Goal: Task Accomplishment & Management: Manage account settings

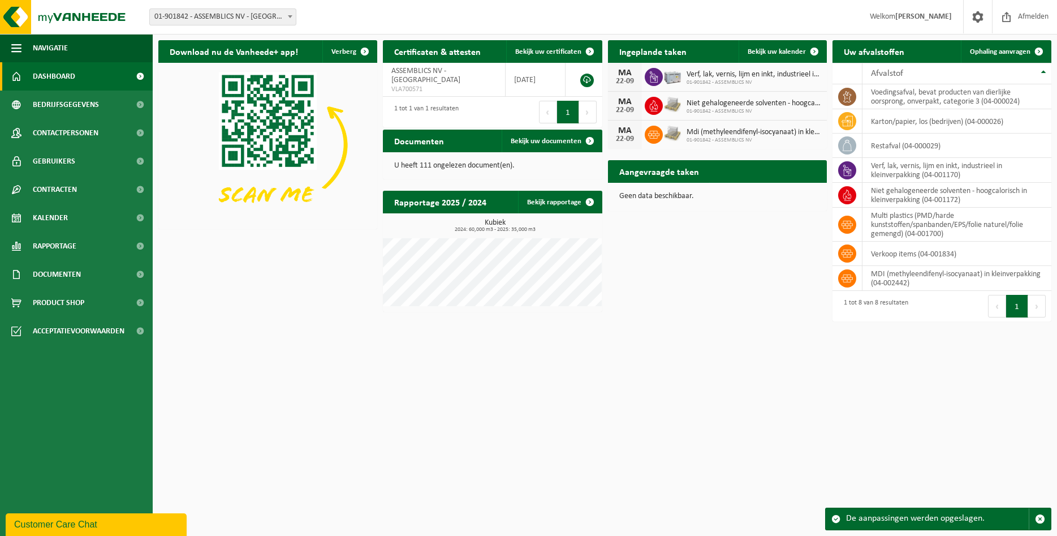
click at [253, 261] on div "Download nu de Vanheede+ app! Verberg Certificaten & attesten Bekijk uw certifi…" at bounding box center [605, 175] width 899 height 283
click at [746, 72] on span "Verf, lak, vernis, lijm en inkt, industrieel in kleinverpakking" at bounding box center [754, 74] width 135 height 9
drag, startPoint x: 725, startPoint y: 135, endPoint x: 854, endPoint y: 136, distance: 128.9
click at [821, 136] on span "Mdi (methyleendifenyl-isocyanaat) in kleinverpakking" at bounding box center [754, 132] width 135 height 9
drag, startPoint x: 707, startPoint y: 74, endPoint x: 894, endPoint y: 74, distance: 186.1
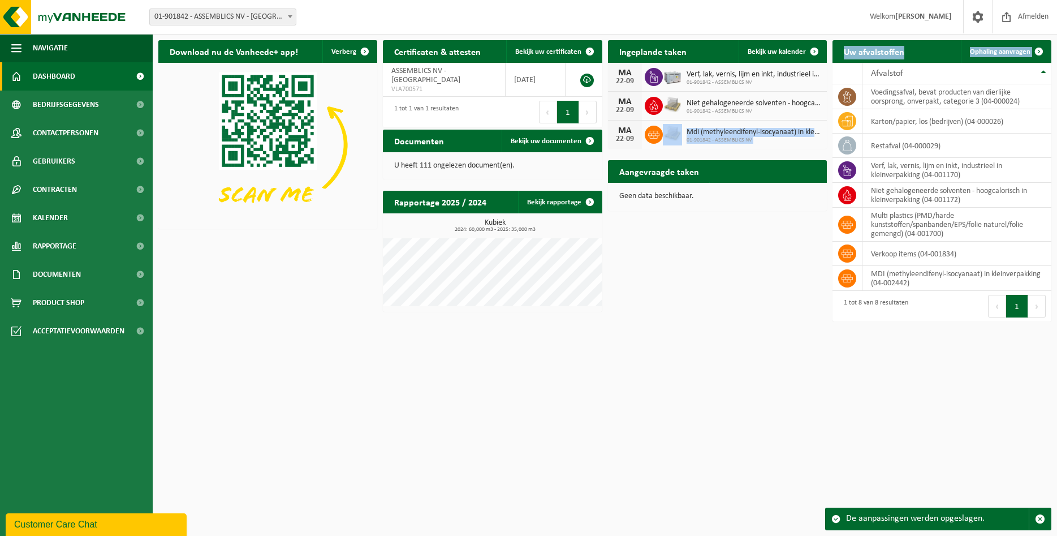
click at [821, 74] on span "Verf, lak, vernis, lijm en inkt, industrieel in kleinverpakking" at bounding box center [754, 74] width 135 height 9
click at [760, 77] on span "Verf, lak, vernis, lijm en inkt, industrieel in kleinverpakking" at bounding box center [754, 74] width 135 height 9
click at [745, 73] on span "Verf, lak, vernis, lijm en inkt, industrieel in kleinverpakking" at bounding box center [754, 74] width 135 height 9
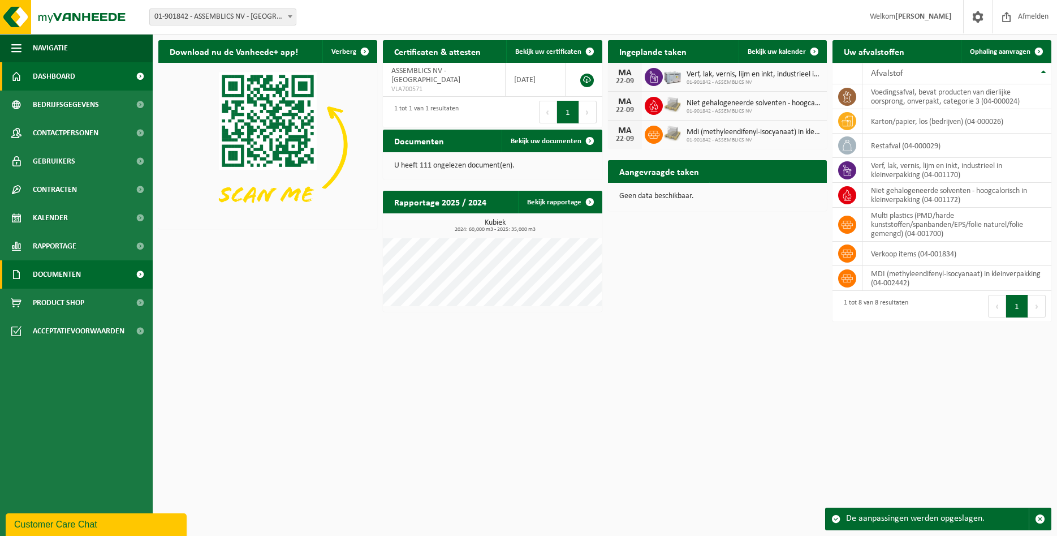
click at [141, 272] on span at bounding box center [139, 274] width 25 height 28
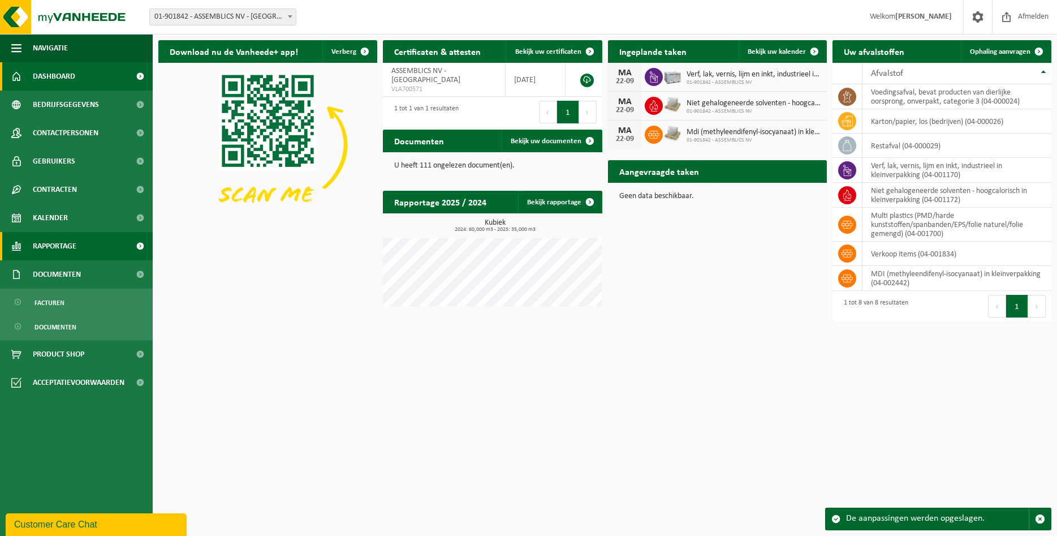
click at [141, 248] on span at bounding box center [139, 246] width 25 height 28
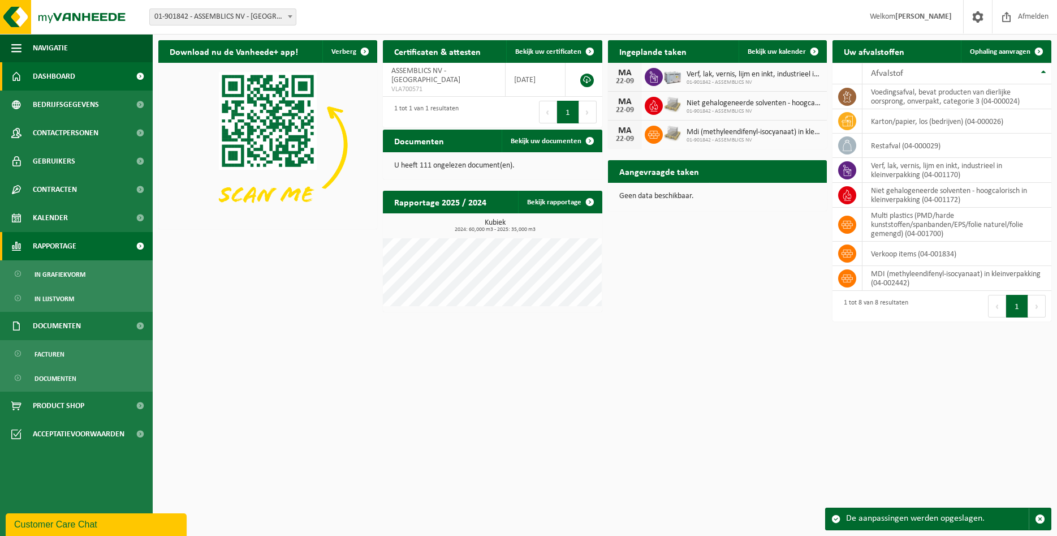
click at [141, 248] on span at bounding box center [139, 246] width 25 height 28
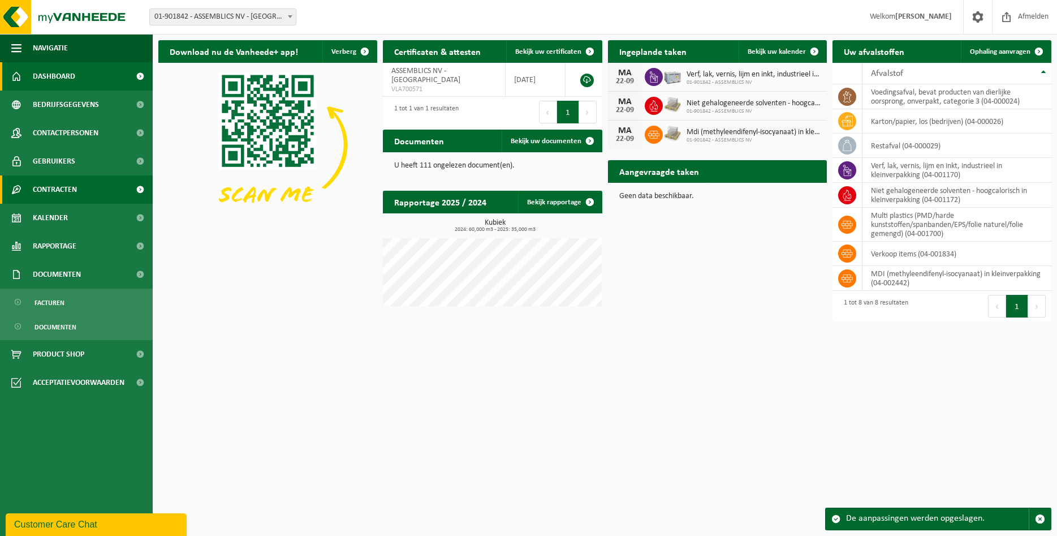
click at [141, 195] on span at bounding box center [139, 189] width 25 height 28
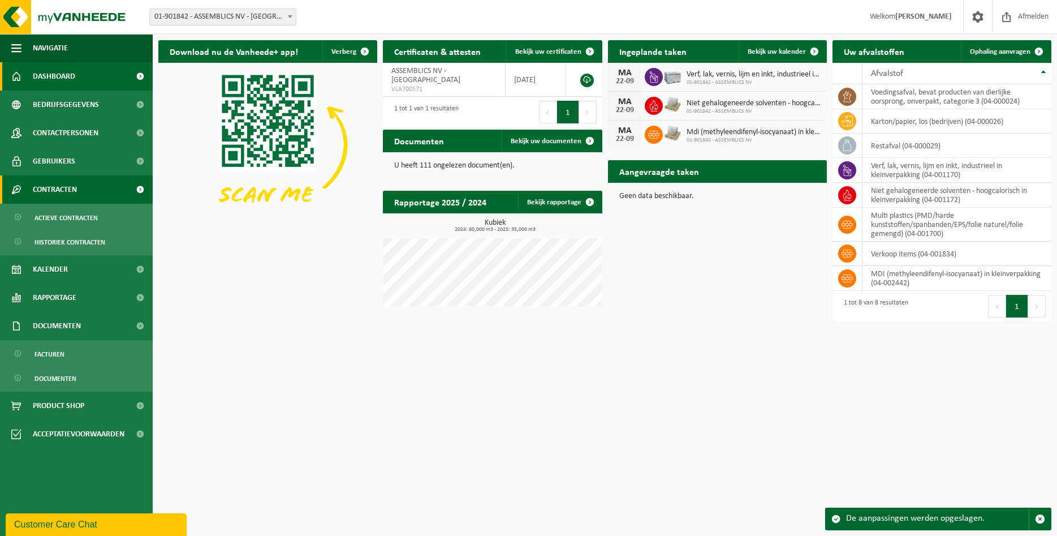
click at [140, 192] on span at bounding box center [139, 189] width 25 height 28
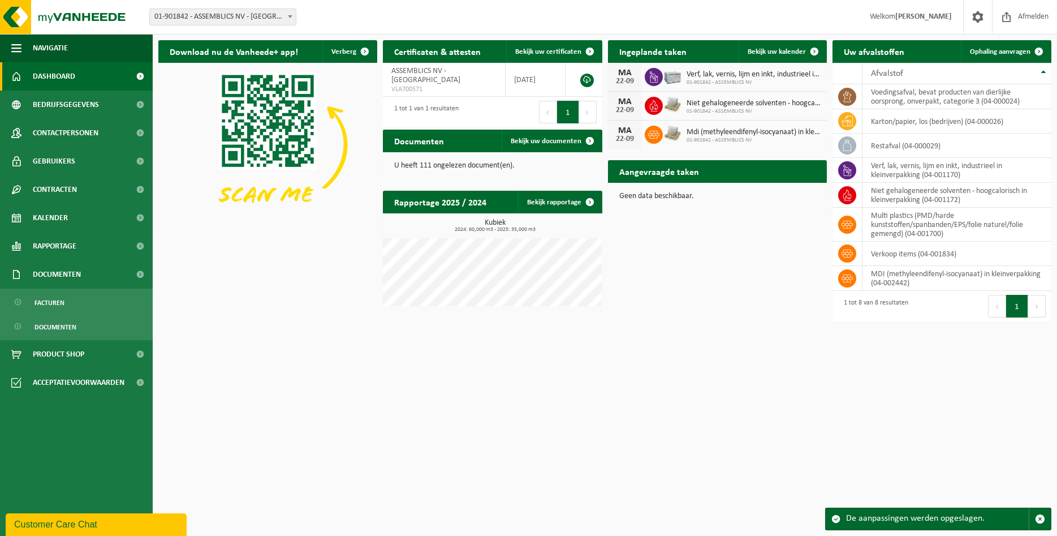
click at [141, 70] on span at bounding box center [139, 76] width 25 height 28
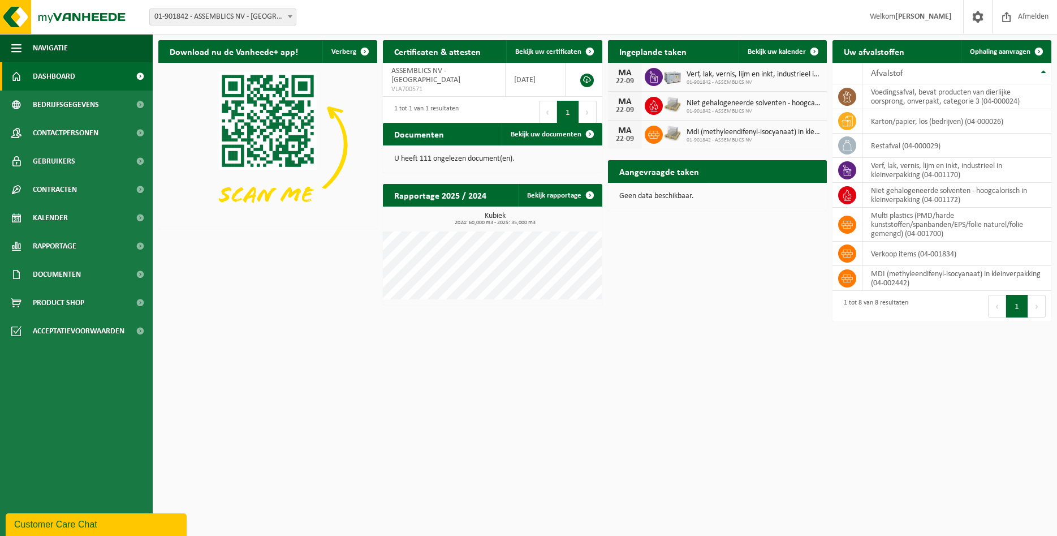
click at [122, 74] on link "Dashboard" at bounding box center [76, 76] width 153 height 28
click at [976, 15] on span at bounding box center [977, 16] width 17 height 33
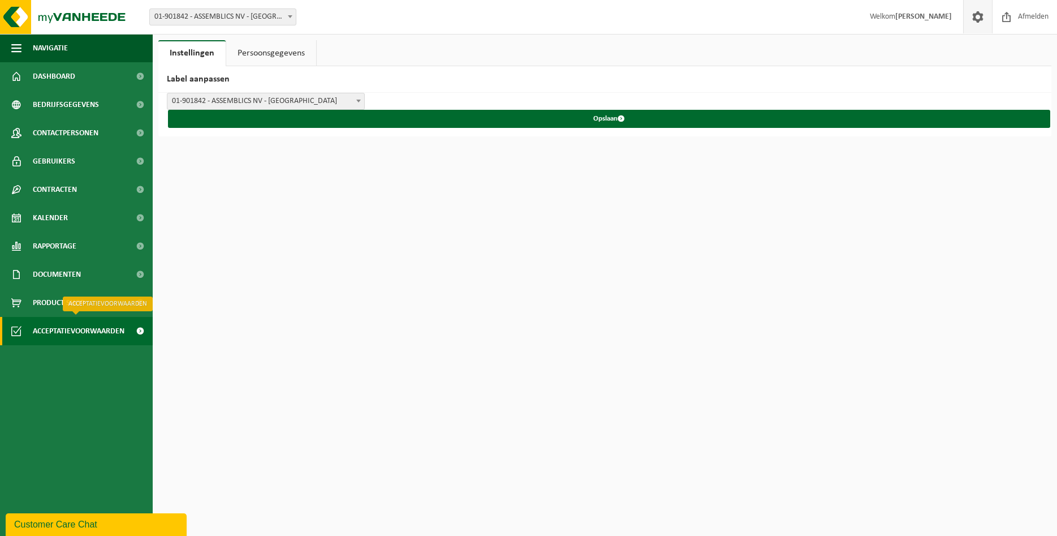
click at [80, 338] on span "Acceptatievoorwaarden" at bounding box center [79, 331] width 92 height 28
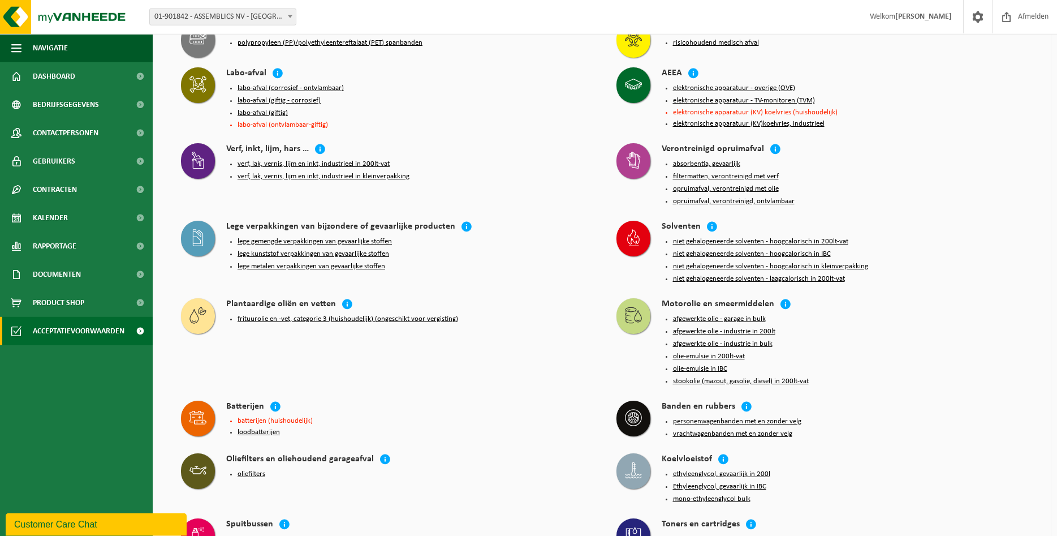
scroll to position [1116, 0]
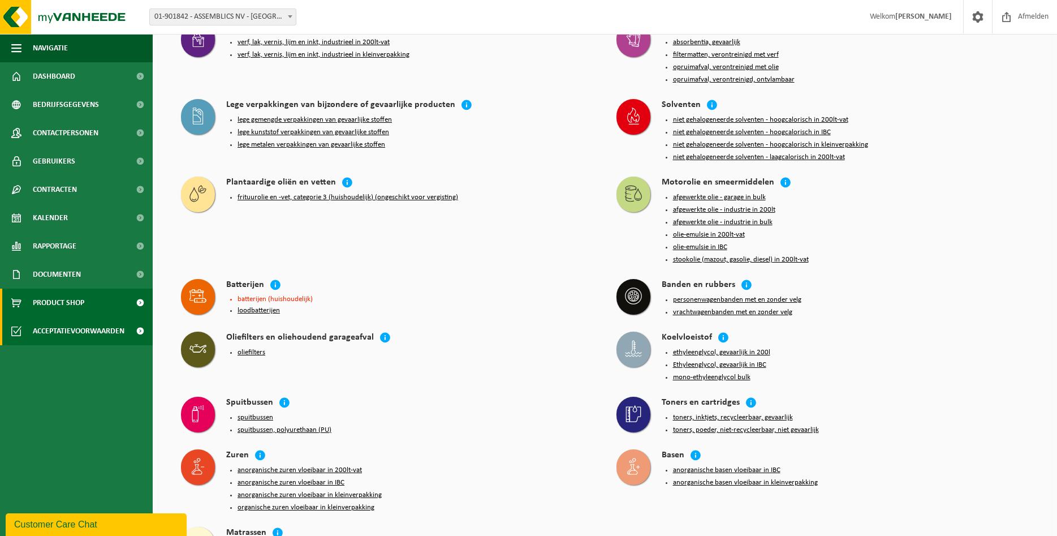
click at [43, 309] on span "Product Shop" at bounding box center [58, 302] width 51 height 28
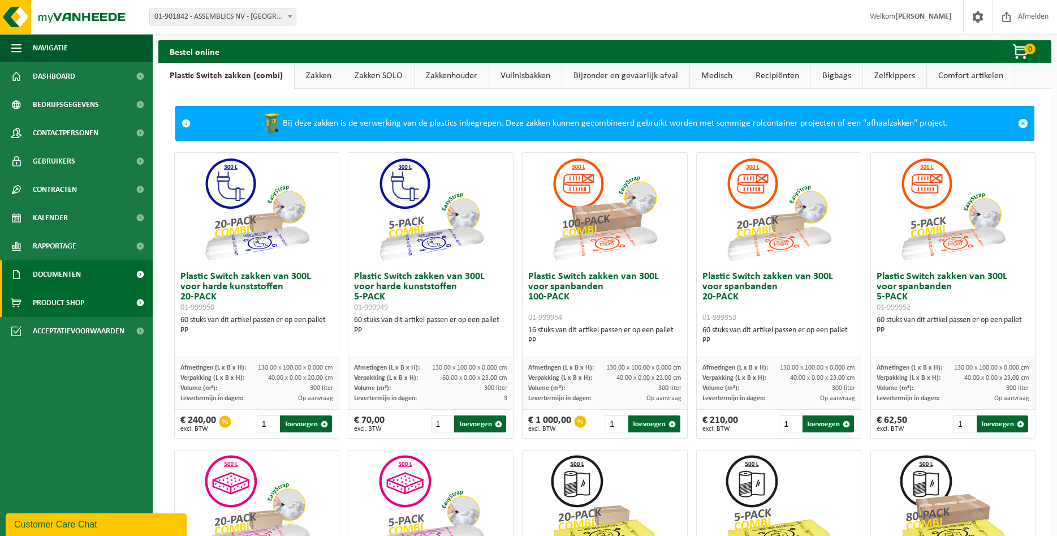
click at [74, 270] on span "Documenten" at bounding box center [57, 274] width 48 height 28
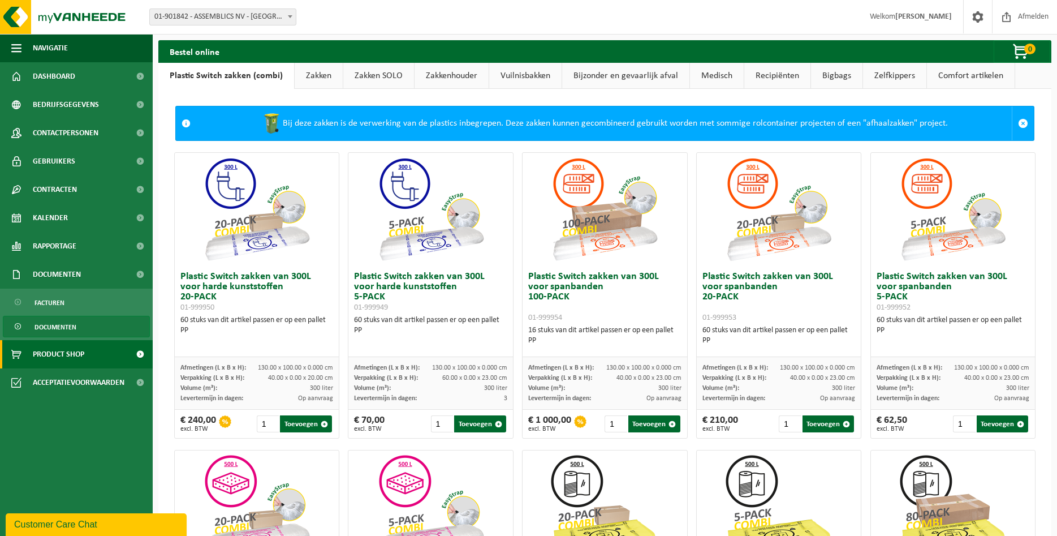
click at [63, 327] on span "Documenten" at bounding box center [55, 326] width 42 height 21
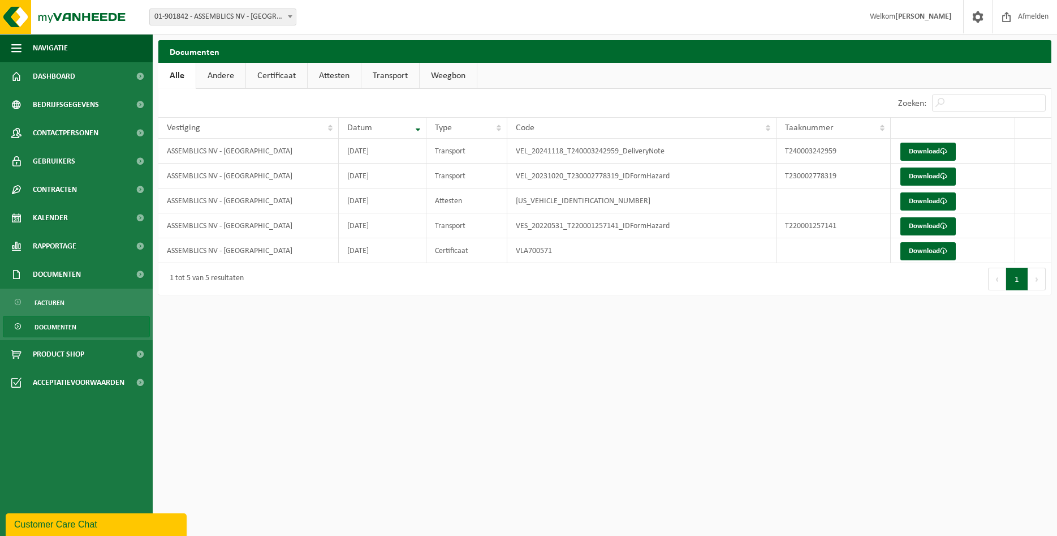
click at [277, 73] on link "Certificaat" at bounding box center [276, 76] width 61 height 26
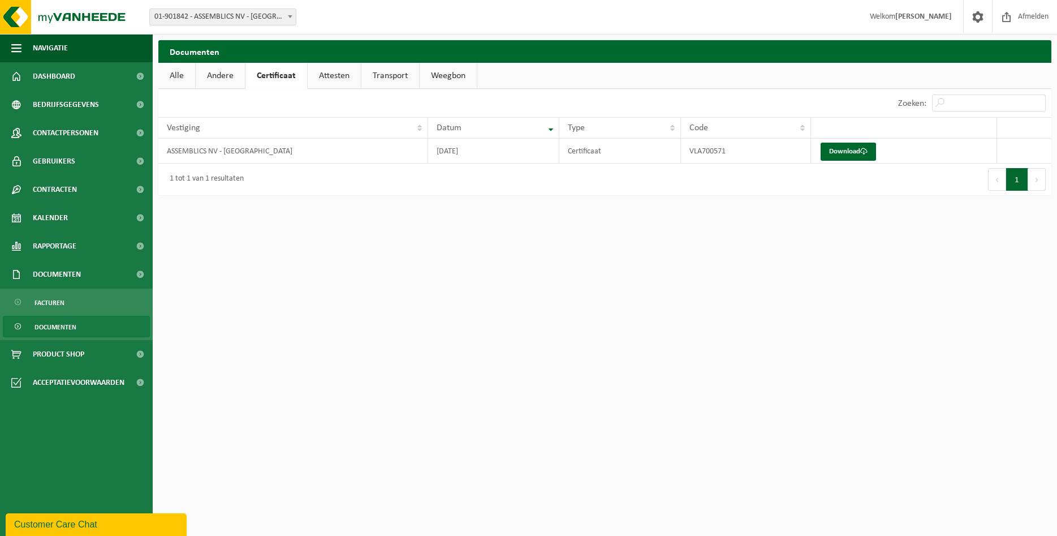
click at [349, 67] on link "Attesten" at bounding box center [334, 76] width 53 height 26
click at [292, 72] on link "Certificaat" at bounding box center [275, 76] width 61 height 26
click at [838, 149] on link "Download" at bounding box center [848, 152] width 55 height 18
click at [359, 330] on html "Vestiging: 01-901842 - ASSEMBLICS NV - HARELBEKE 01-901842 - ASSEMBLICS NV - HA…" at bounding box center [528, 268] width 1057 height 536
click at [328, 74] on link "Attesten" at bounding box center [334, 76] width 53 height 26
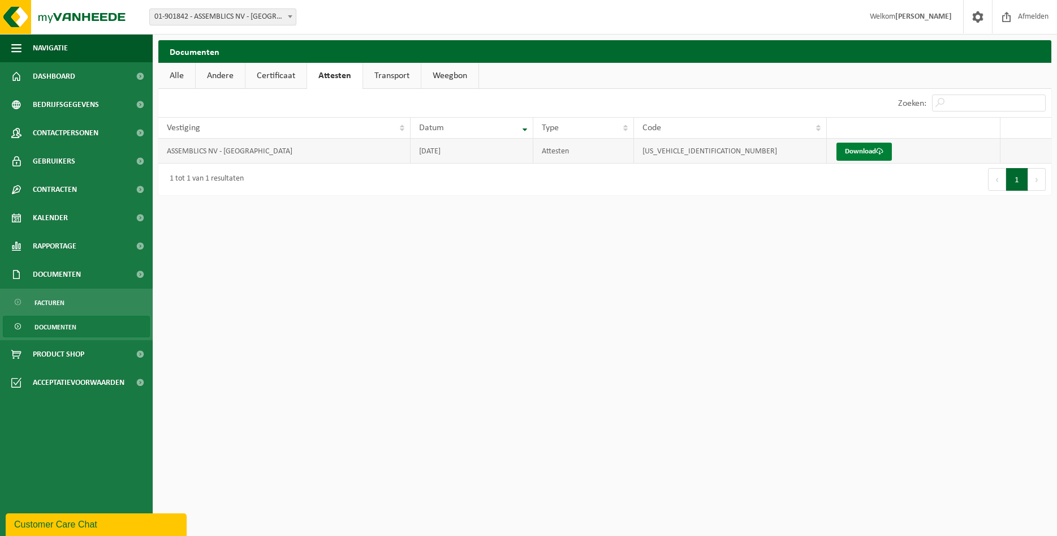
click at [870, 150] on link "Download" at bounding box center [863, 152] width 55 height 18
click at [404, 75] on link "Transport" at bounding box center [392, 76] width 58 height 26
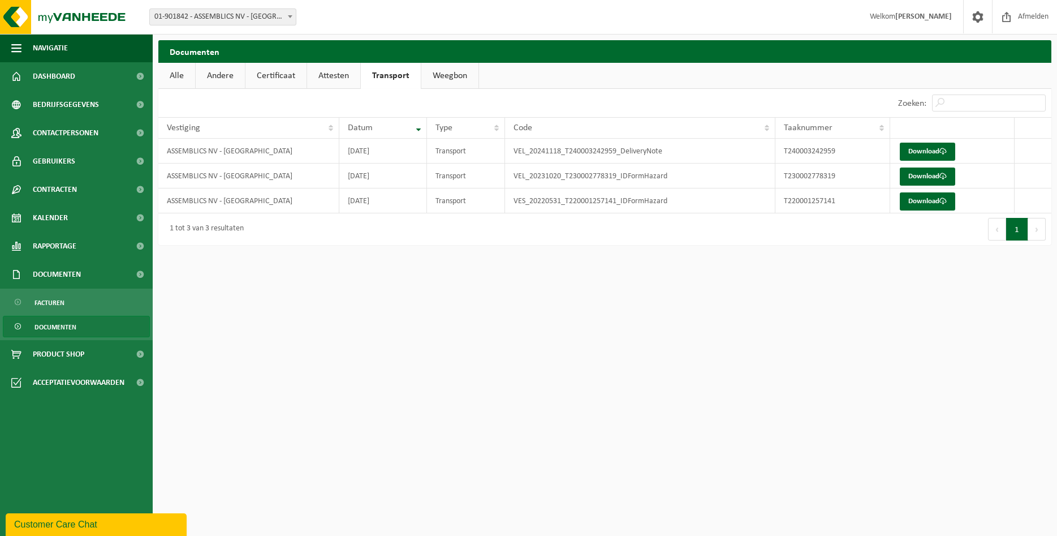
click at [452, 78] on link "Weegbon" at bounding box center [449, 76] width 57 height 26
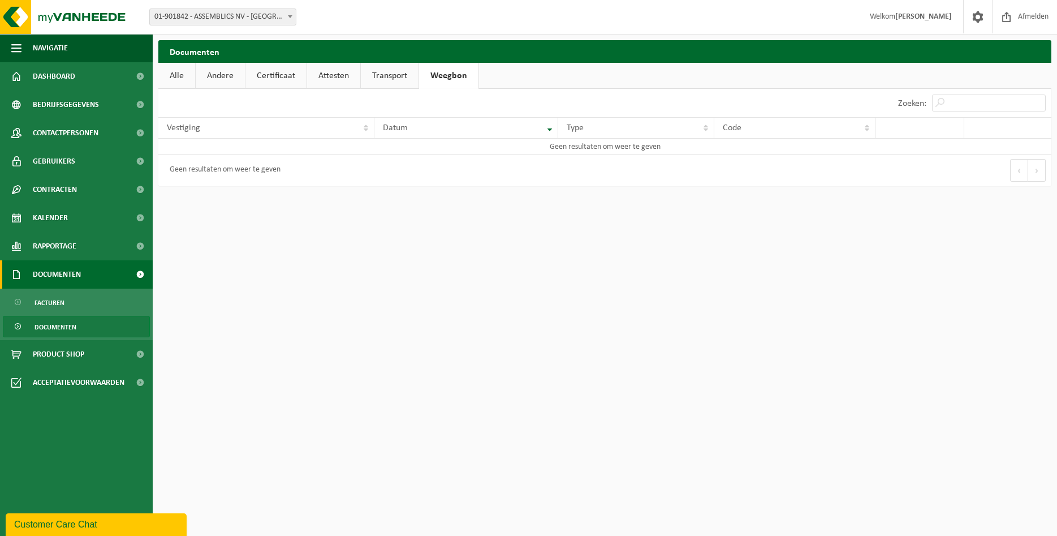
click at [80, 282] on span "Documenten" at bounding box center [57, 274] width 48 height 28
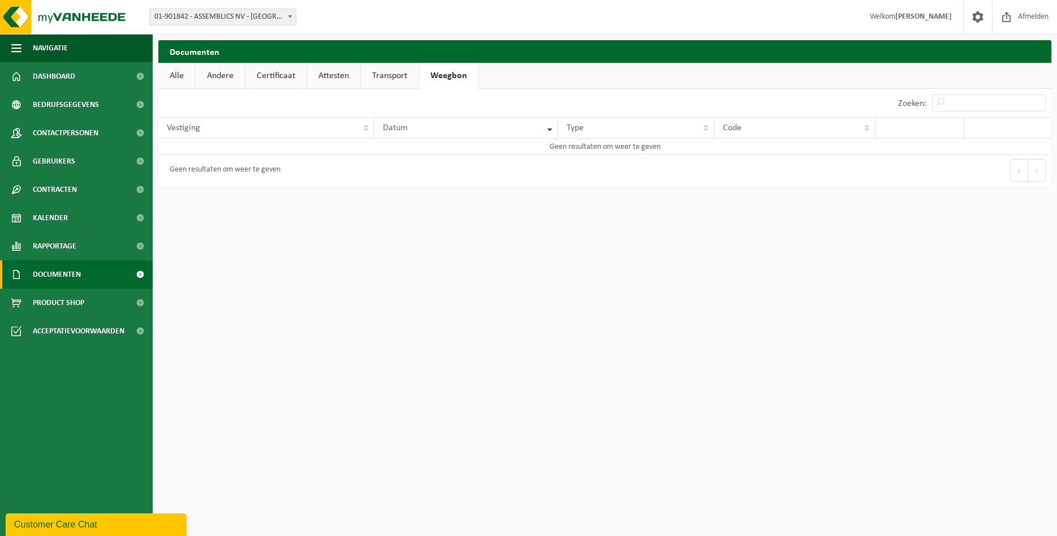
click at [79, 272] on span "Documenten" at bounding box center [57, 274] width 48 height 28
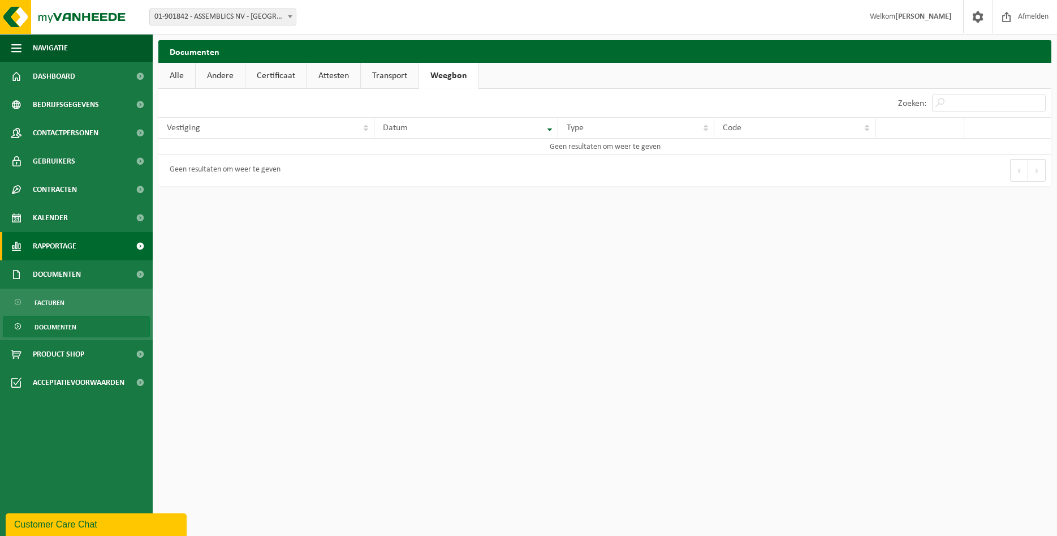
click at [83, 251] on link "Rapportage" at bounding box center [76, 246] width 153 height 28
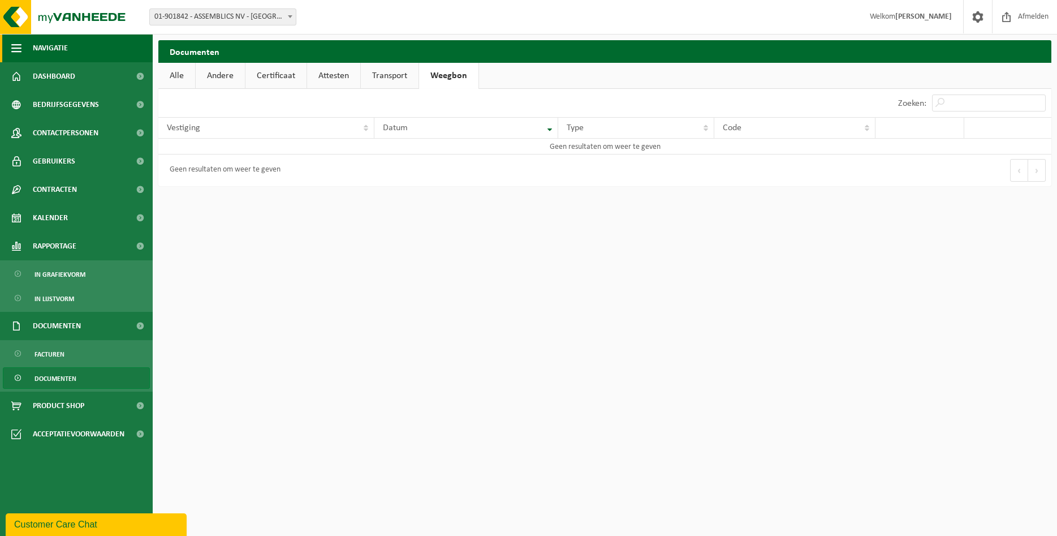
click at [19, 49] on span "button" at bounding box center [16, 48] width 10 height 28
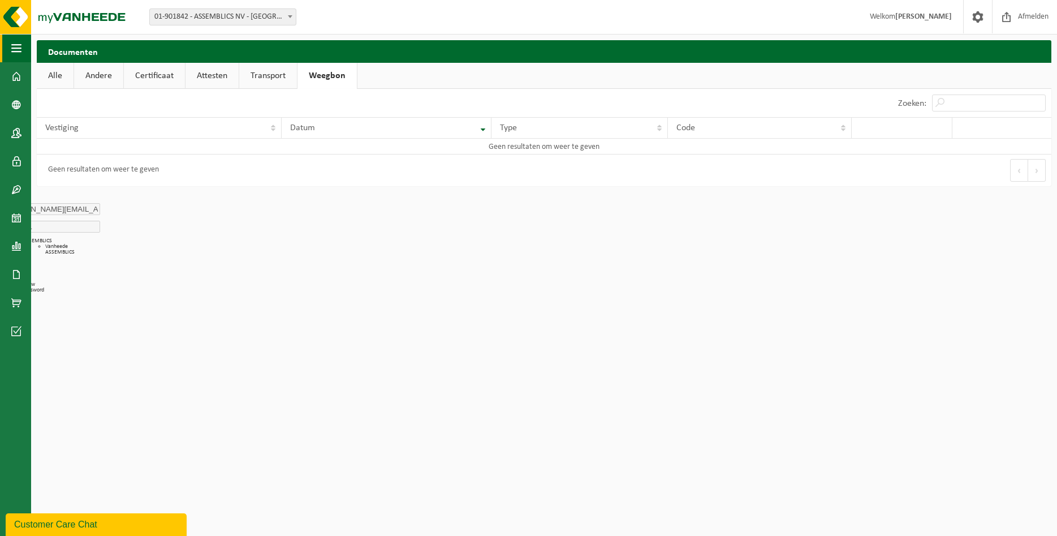
click at [19, 49] on span "button" at bounding box center [16, 48] width 10 height 28
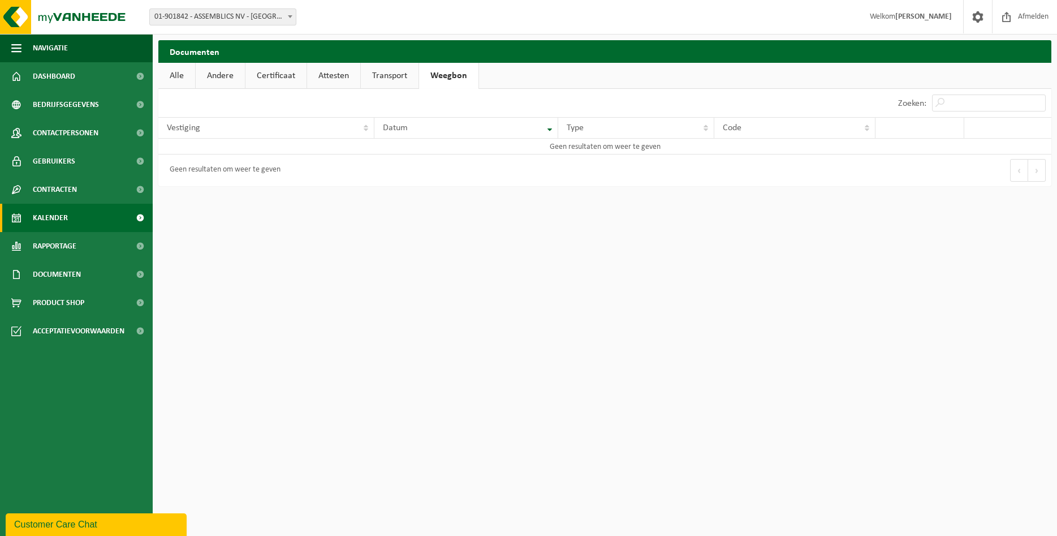
click at [80, 218] on link "Kalender" at bounding box center [76, 218] width 153 height 28
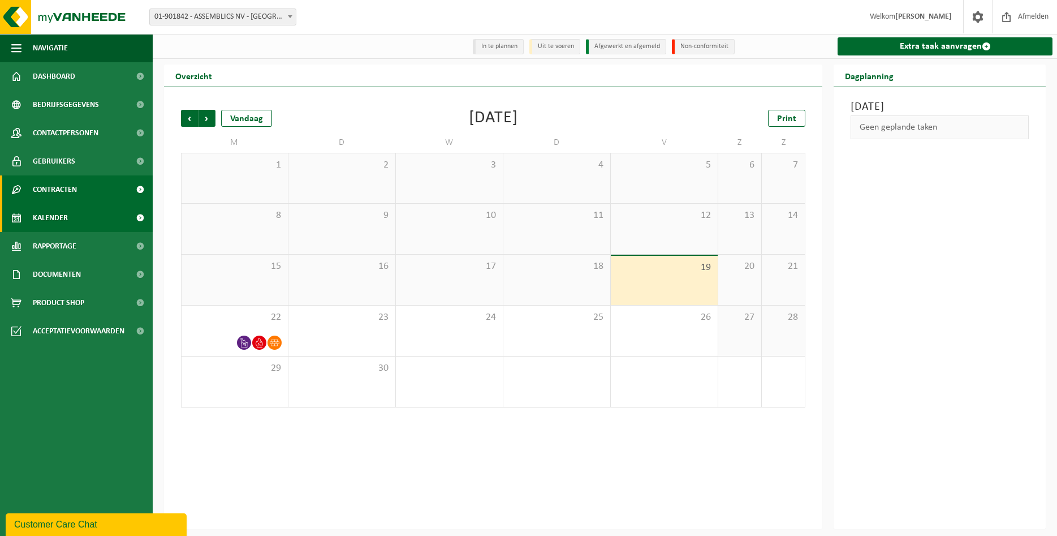
click at [70, 192] on span "Contracten" at bounding box center [55, 189] width 44 height 28
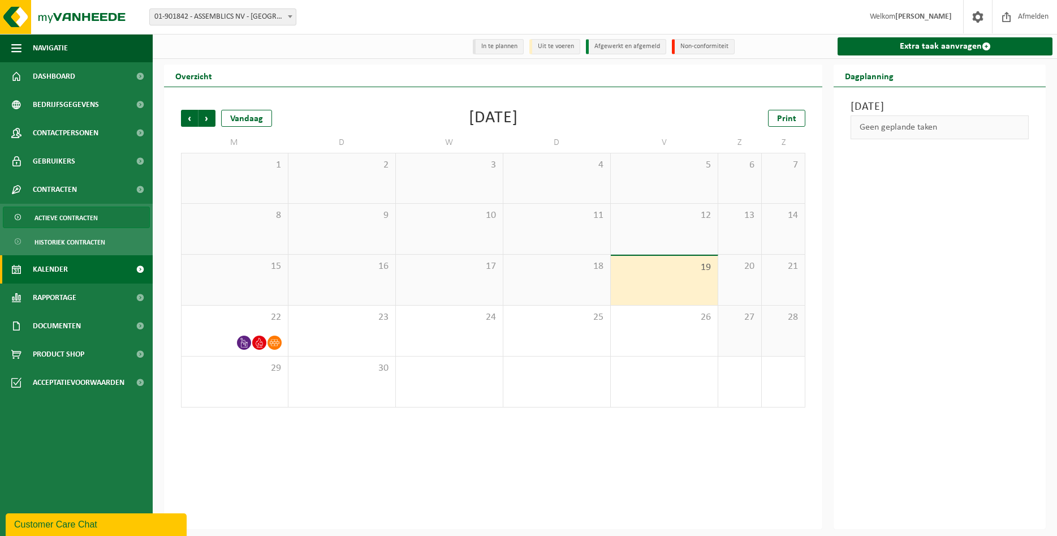
click at [68, 216] on span "Actieve contracten" at bounding box center [65, 217] width 63 height 21
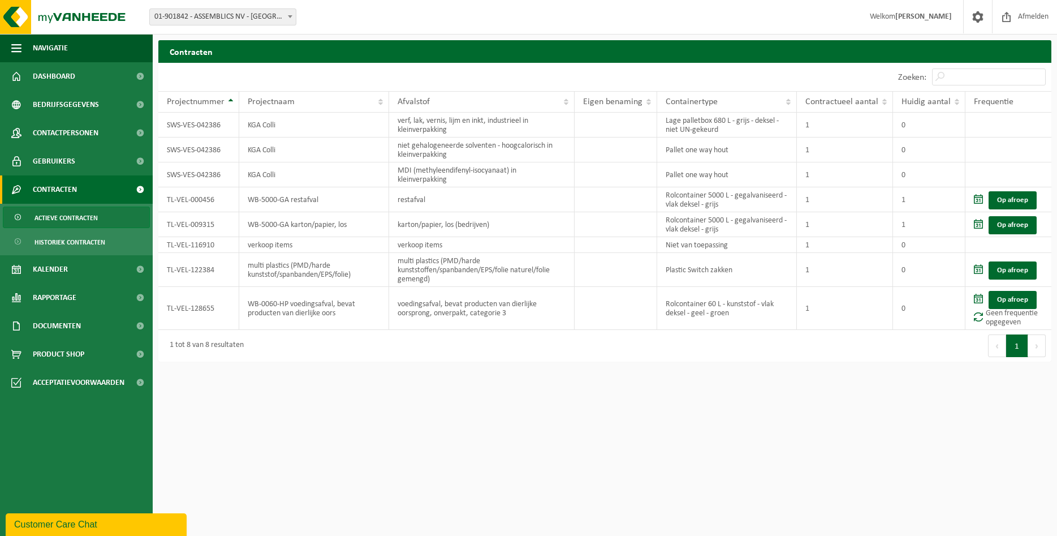
click at [540, 429] on html "Vestiging: 01-901842 - ASSEMBLICS NV - HARELBEKE 01-901842 - ASSEMBLICS NV - HA…" at bounding box center [528, 268] width 1057 height 536
click at [83, 162] on link "Gebruikers" at bounding box center [76, 161] width 153 height 28
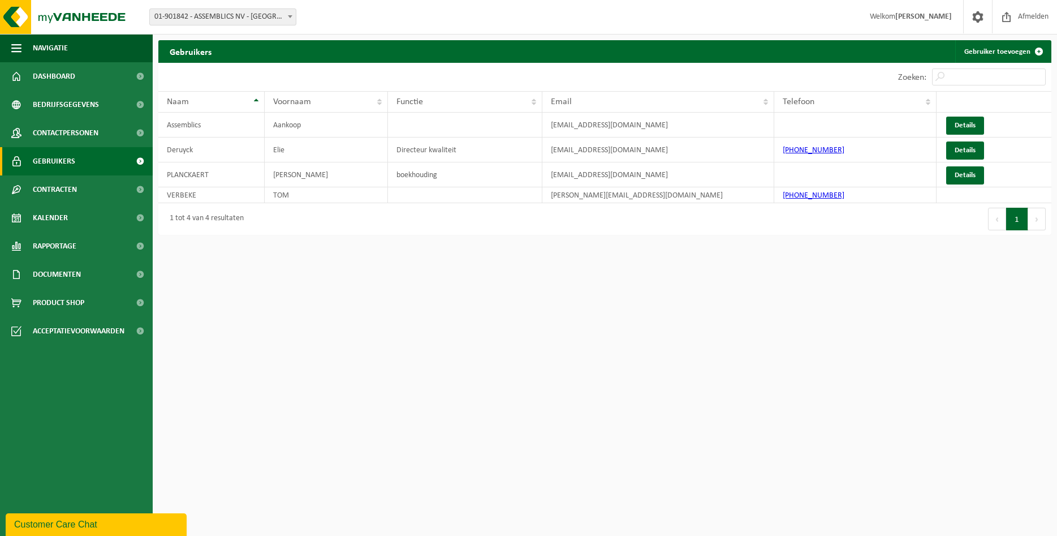
click at [252, 10] on span "01-901842 - ASSEMBLICS NV - [GEOGRAPHIC_DATA]" at bounding box center [223, 17] width 146 height 16
click at [240, 330] on html "Vestiging: 01-901842 - ASSEMBLICS NV - HARELBEKE 01-901842 - ASSEMBLICS NV - HA…" at bounding box center [528, 268] width 1057 height 536
click at [89, 127] on span "Contactpersonen" at bounding box center [66, 133] width 66 height 28
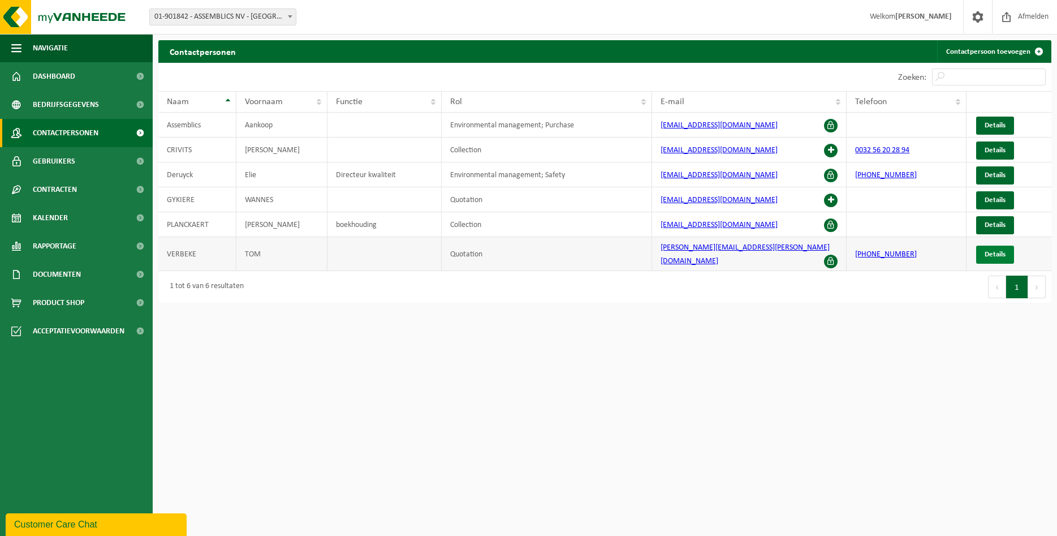
click at [990, 251] on span "Details" at bounding box center [995, 254] width 21 height 7
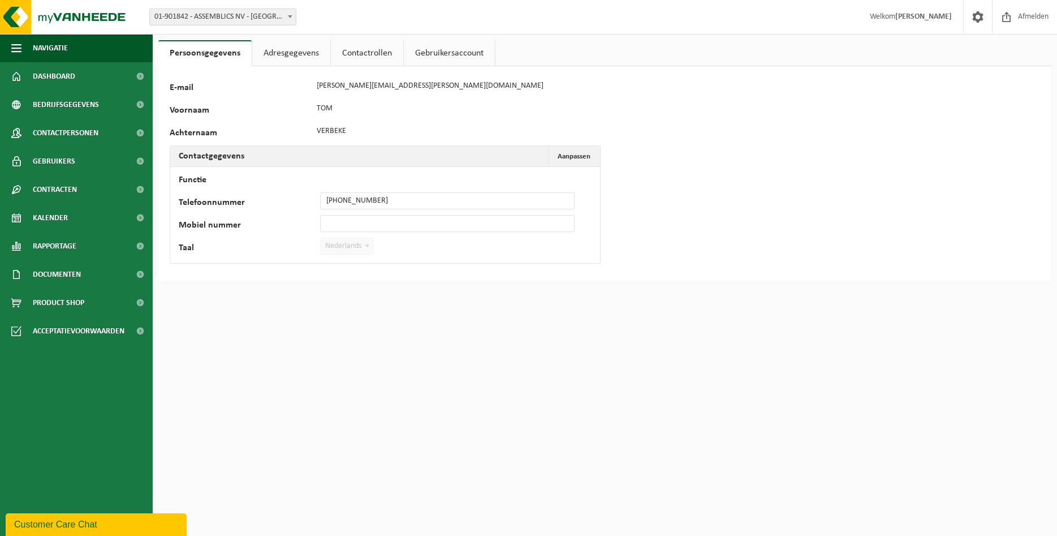
click at [381, 48] on link "Contactrollen" at bounding box center [367, 53] width 72 height 26
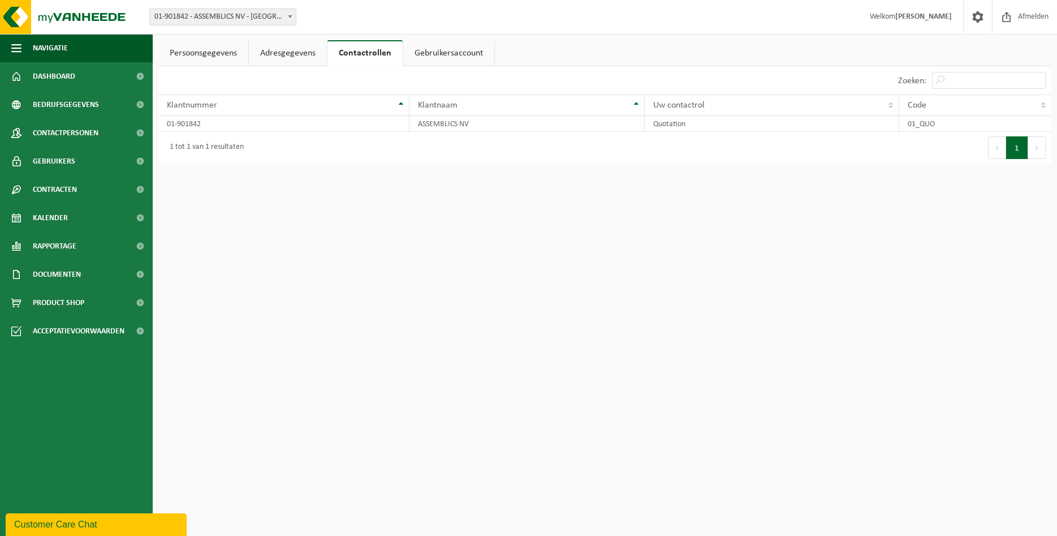
click at [430, 47] on link "Gebruikersaccount" at bounding box center [448, 53] width 91 height 26
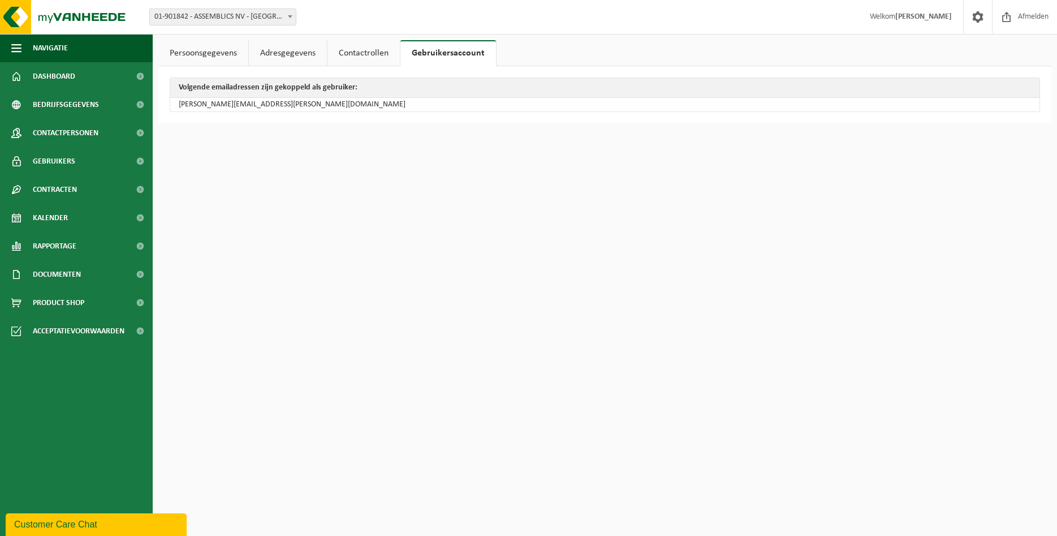
click at [218, 48] on link "Persoonsgegevens" at bounding box center [203, 53] width 90 height 26
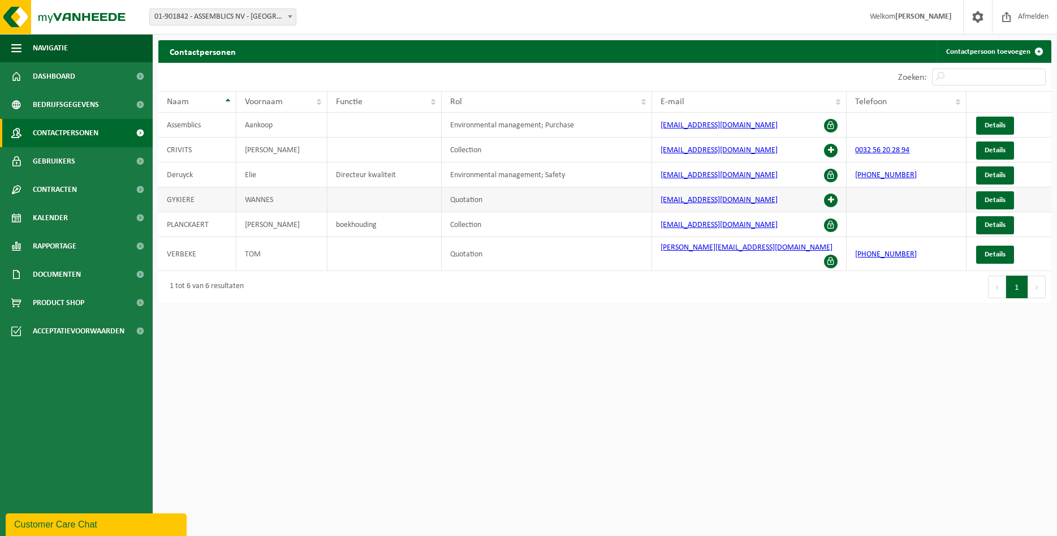
click at [279, 194] on td "WANNES" at bounding box center [281, 199] width 91 height 25
click at [814, 334] on html "Vestiging: 01-901842 - ASSEMBLICS NV - HARELBEKE 01-901842 - ASSEMBLICS NV - HA…" at bounding box center [528, 268] width 1057 height 536
click at [830, 200] on span at bounding box center [831, 200] width 14 height 14
click at [833, 254] on span at bounding box center [831, 261] width 14 height 14
click at [832, 254] on span at bounding box center [831, 261] width 14 height 14
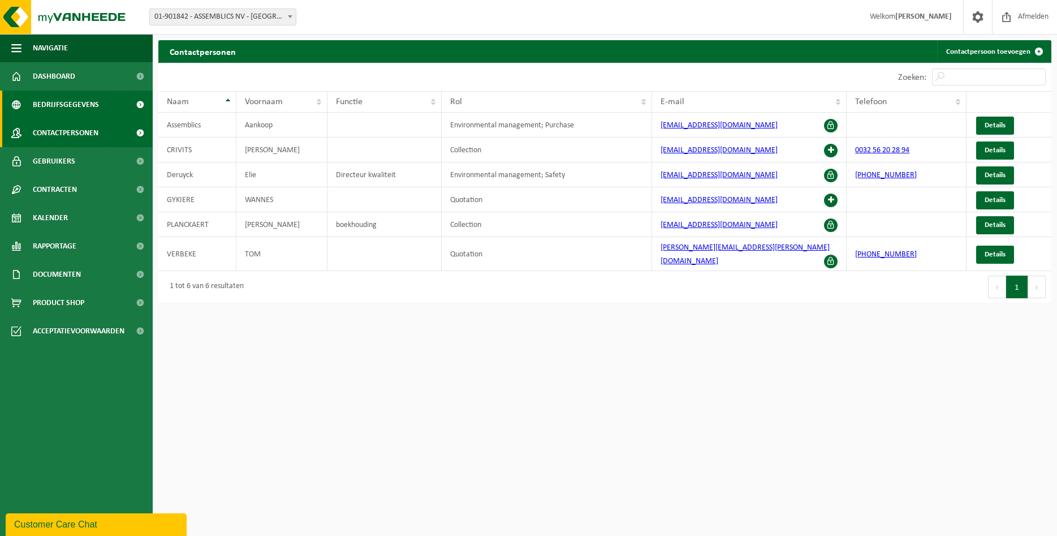
click at [61, 109] on span "Bedrijfsgegevens" at bounding box center [66, 104] width 66 height 28
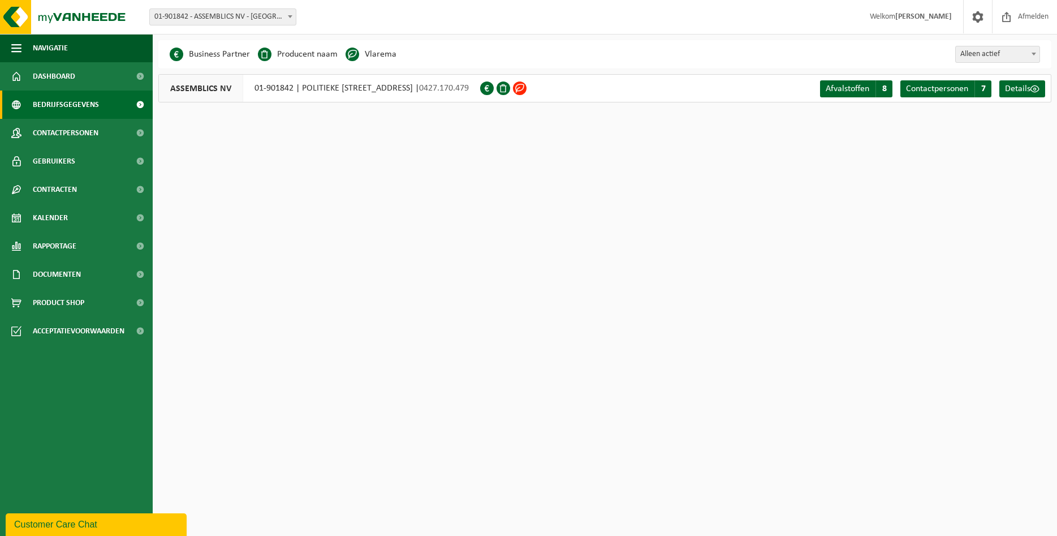
click at [668, 179] on html "Vestiging: 01-901842 - ASSEMBLICS NV - HARELBEKE 01-901842 - ASSEMBLICS NV - HA…" at bounding box center [528, 268] width 1057 height 536
drag, startPoint x: 720, startPoint y: 146, endPoint x: 845, endPoint y: 120, distance: 128.2
click at [722, 146] on html "Vestiging: 01-901842 - ASSEMBLICS NV - HARELBEKE 01-901842 - ASSEMBLICS NV - HA…" at bounding box center [528, 268] width 1057 height 536
click at [994, 57] on span "Alleen actief" at bounding box center [998, 54] width 84 height 16
select select "true"
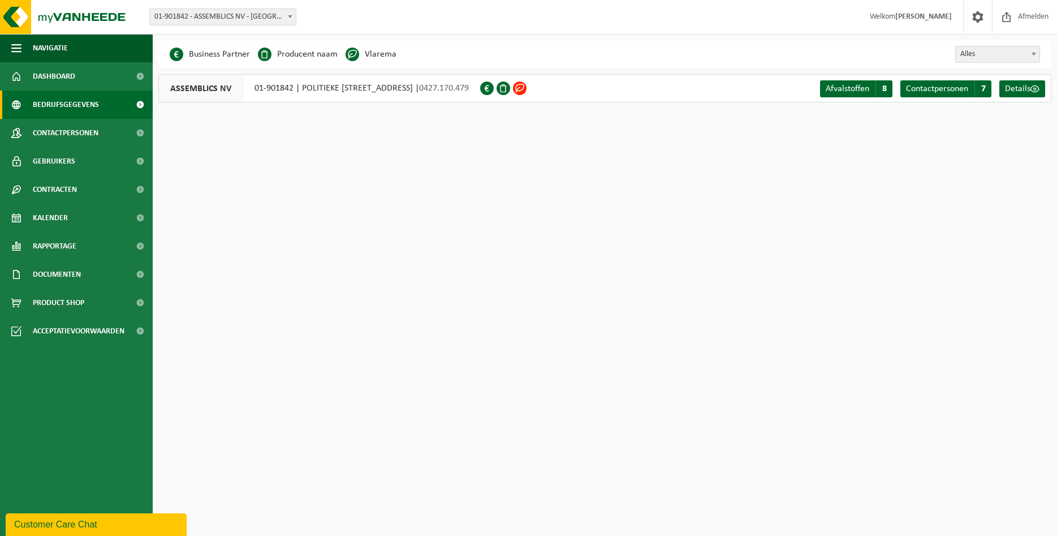
click at [217, 86] on span "ASSEMBLICS NV" at bounding box center [201, 88] width 84 height 27
click at [865, 89] on span "Afvalstoffen" at bounding box center [848, 88] width 44 height 9
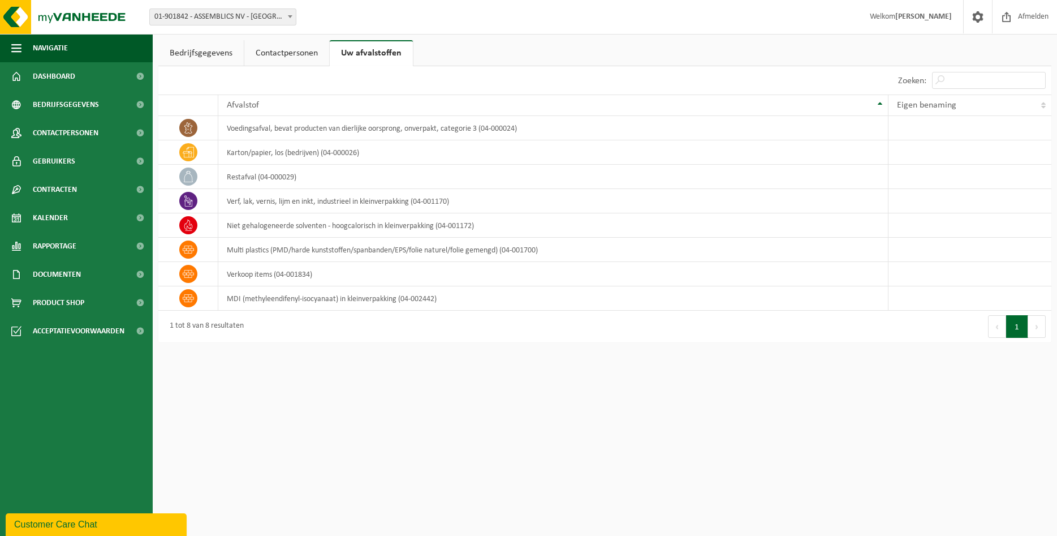
click at [196, 50] on link "Bedrijfsgegevens" at bounding box center [200, 53] width 85 height 26
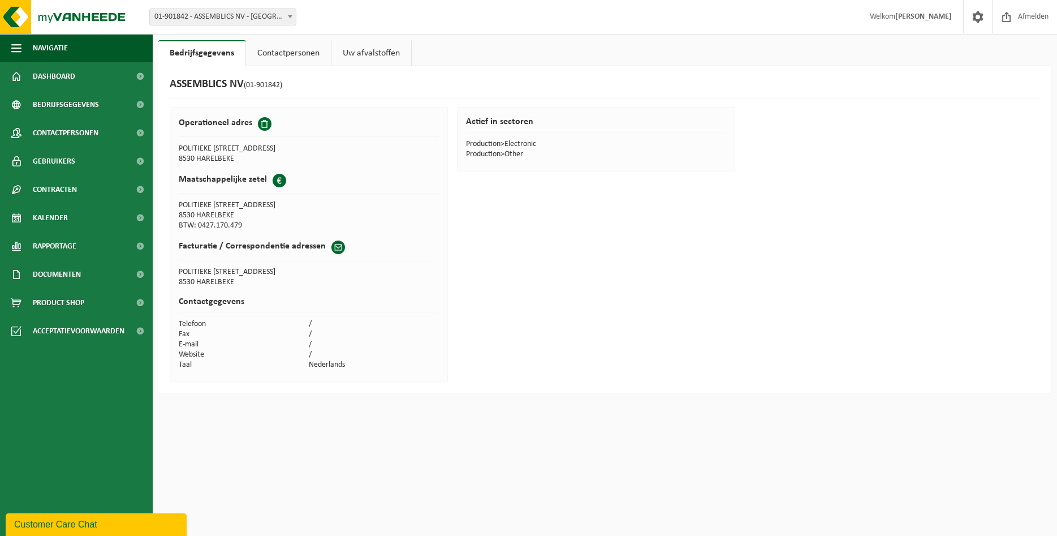
click at [279, 47] on link "Contactpersonen" at bounding box center [288, 53] width 85 height 26
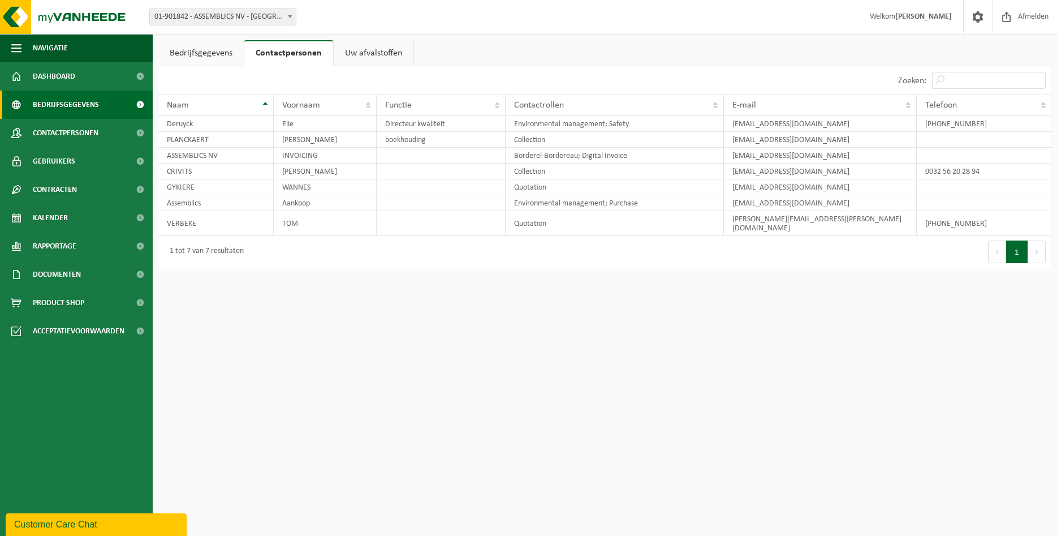
click at [63, 102] on span "Bedrijfsgegevens" at bounding box center [66, 104] width 66 height 28
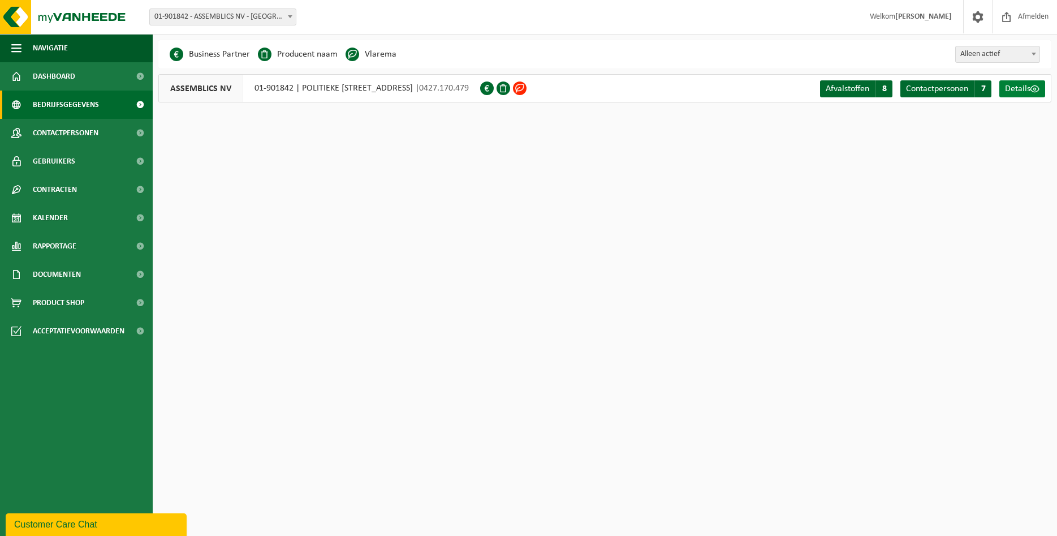
click at [1015, 84] on span "Details" at bounding box center [1017, 88] width 25 height 9
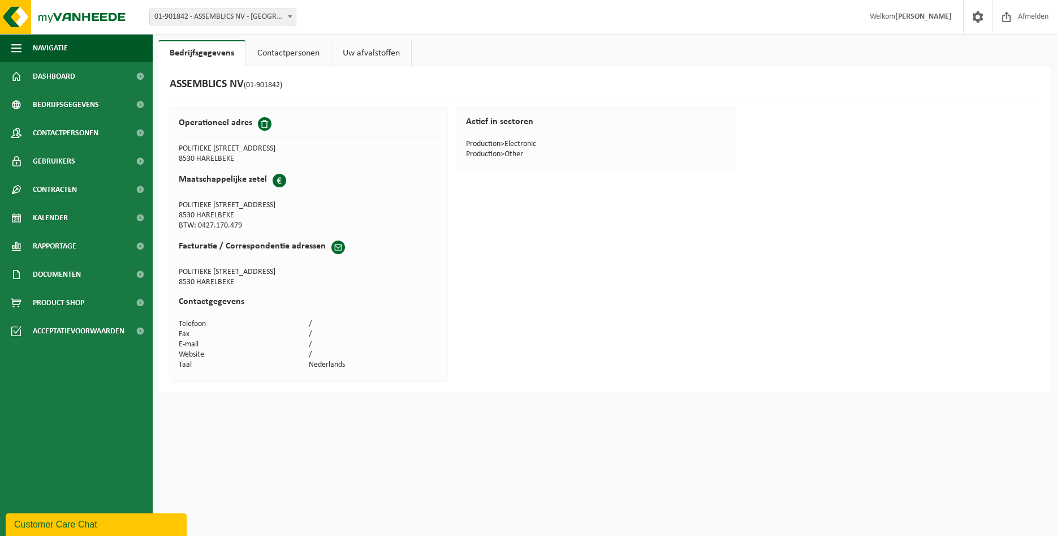
click at [298, 53] on link "Contactpersonen" at bounding box center [288, 53] width 85 height 26
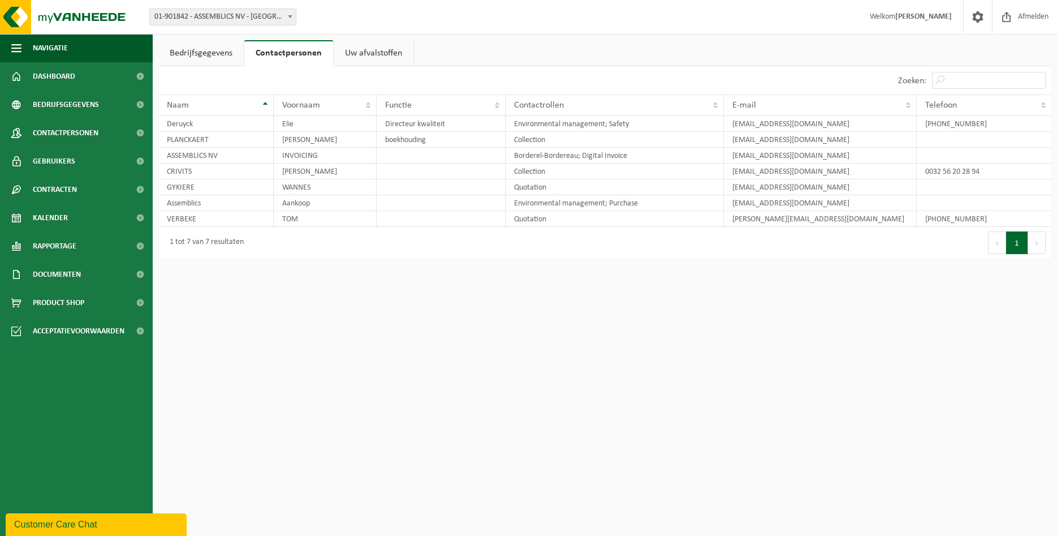
click at [369, 49] on link "Uw afvalstoffen" at bounding box center [374, 53] width 80 height 26
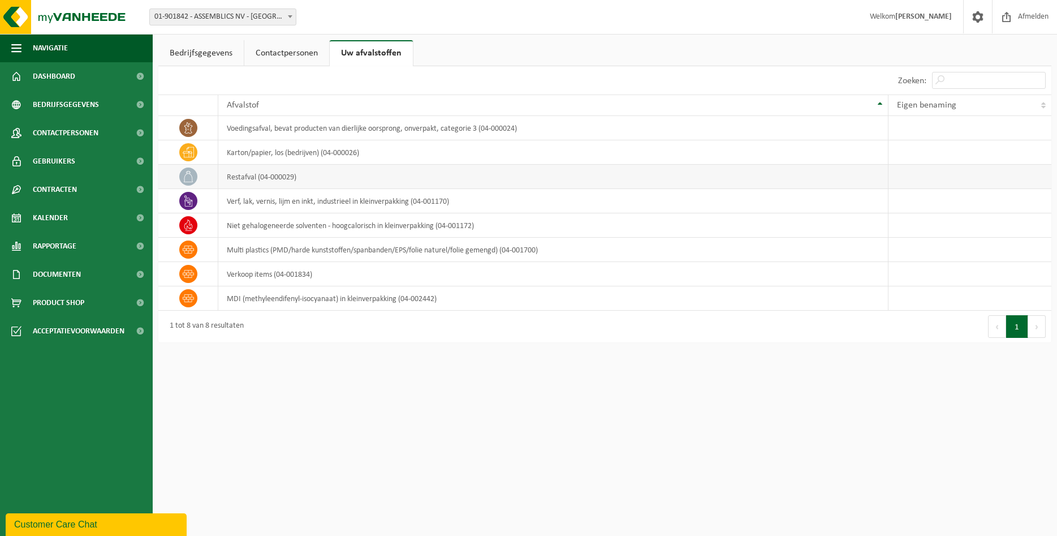
click at [303, 185] on td "restafval (04-000029)" at bounding box center [553, 177] width 670 height 24
click at [284, 176] on td "restafval (04-000029)" at bounding box center [553, 177] width 670 height 24
click at [251, 184] on td "restafval (04-000029)" at bounding box center [553, 177] width 670 height 24
click at [274, 16] on span "01-901842 - ASSEMBLICS NV - [GEOGRAPHIC_DATA]" at bounding box center [223, 17] width 146 height 16
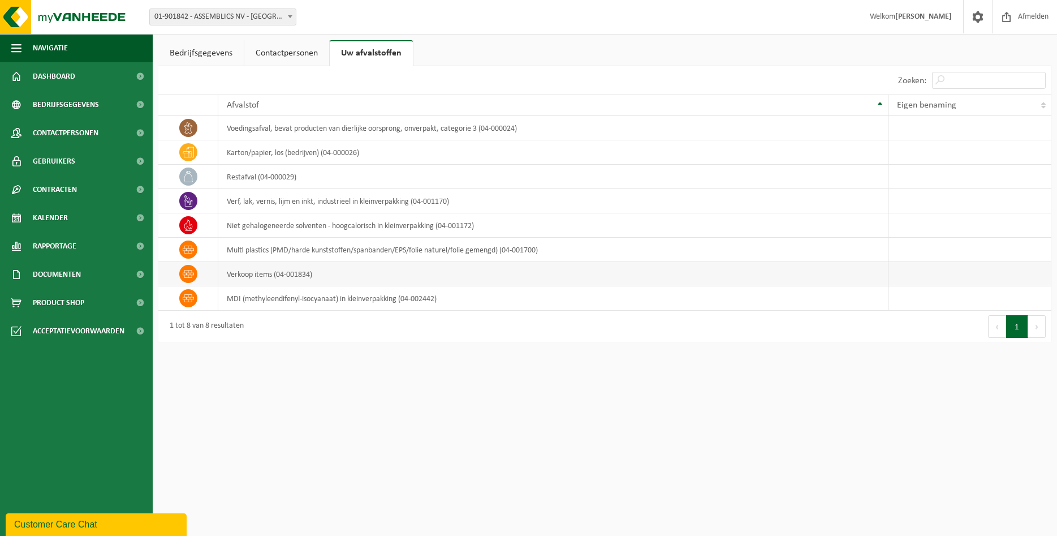
drag, startPoint x: 813, startPoint y: 289, endPoint x: 821, endPoint y: 284, distance: 8.6
click at [814, 289] on td "MDI (methyleendifenyl-isocyanaat) in kleinverpakking (04-002442)" at bounding box center [553, 298] width 670 height 24
click at [62, 74] on span "Dashboard" at bounding box center [54, 76] width 42 height 28
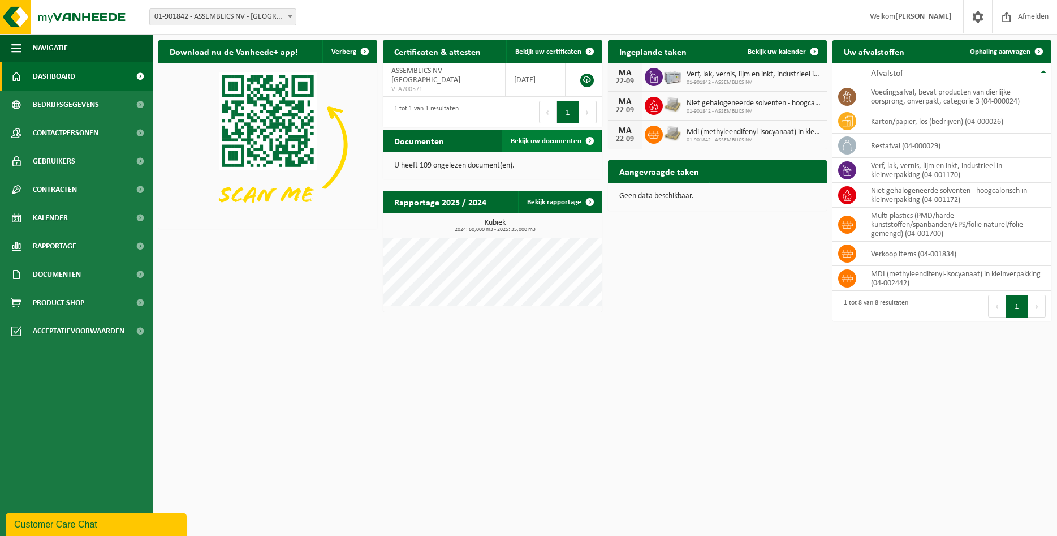
click at [520, 137] on span "Bekijk uw documenten" at bounding box center [546, 140] width 71 height 7
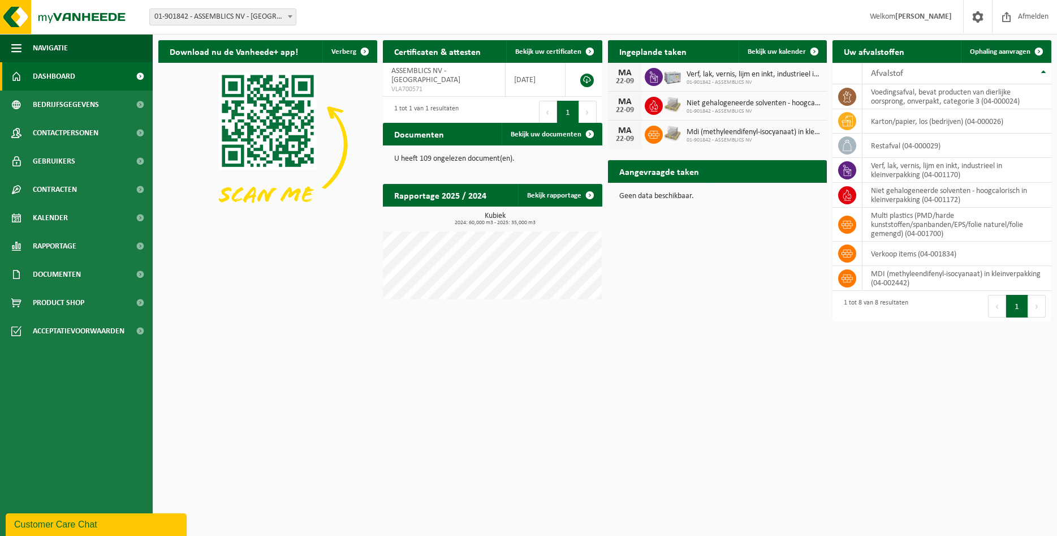
click at [348, 338] on html "Vestiging: 01-901842 - ASSEMBLICS NV - HARELBEKE 01-901842 - ASSEMBLICS NV - HA…" at bounding box center [528, 268] width 1057 height 536
click at [572, 389] on html "Vestiging: 01-901842 - ASSEMBLICS NV - HARELBEKE 01-901842 - ASSEMBLICS NV - HA…" at bounding box center [528, 268] width 1057 height 536
click at [58, 131] on span "Contactpersonen" at bounding box center [66, 133] width 66 height 28
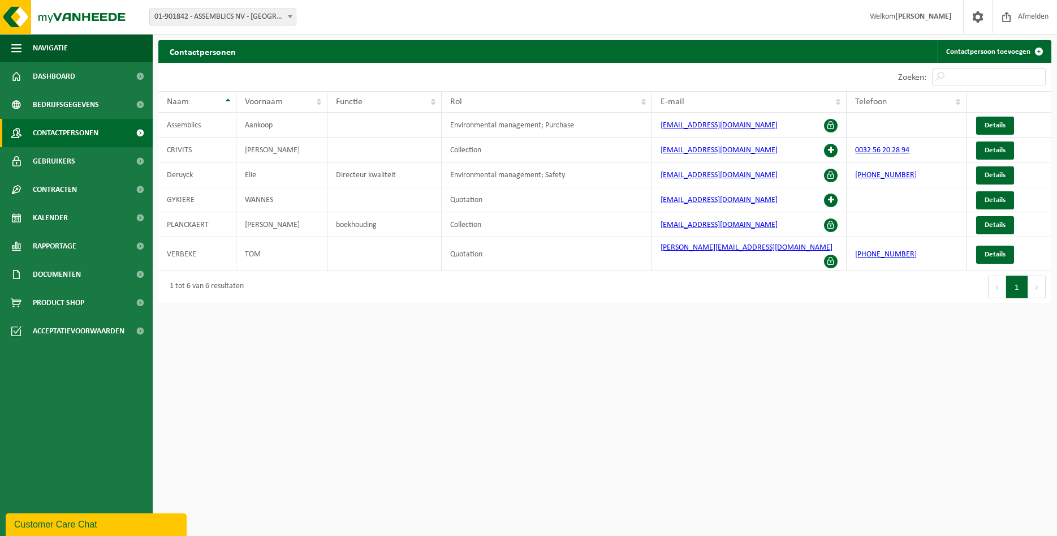
click at [375, 379] on html "Vestiging: 01-901842 - ASSEMBLICS NV - [GEOGRAPHIC_DATA] 01-901842 - ASSEMBLICS…" at bounding box center [528, 268] width 1057 height 536
